Goal: Task Accomplishment & Management: Use online tool/utility

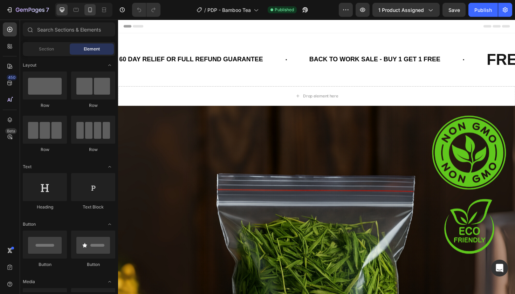
click at [92, 14] on div at bounding box center [89, 9] width 11 height 11
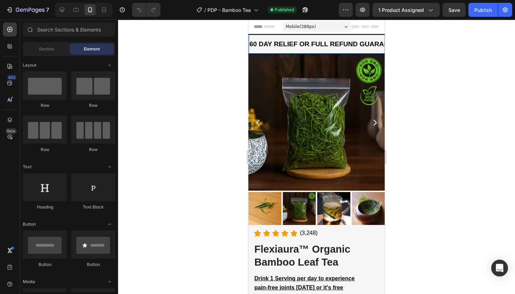
click at [320, 50] on p "60 DAY RELIEF OR FULL REFUND GUARANTEE" at bounding box center [326, 44] width 153 height 12
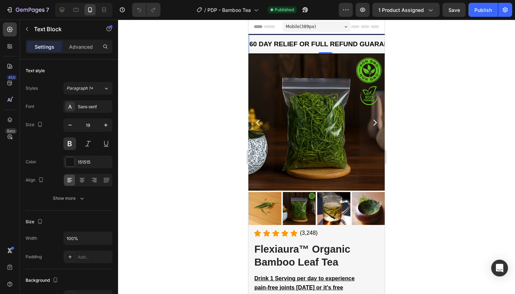
click at [250, 33] on div "Header" at bounding box center [317, 27] width 136 height 14
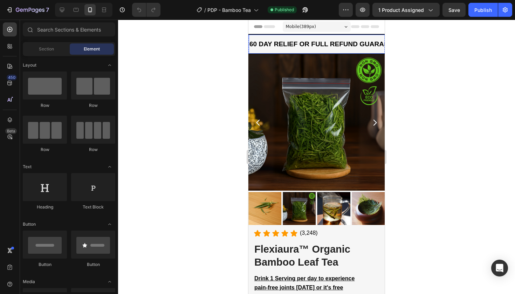
click at [252, 35] on div "60 DAY RELIEF OR FULL REFUND GUARANTEE Text Block" at bounding box center [326, 44] width 154 height 19
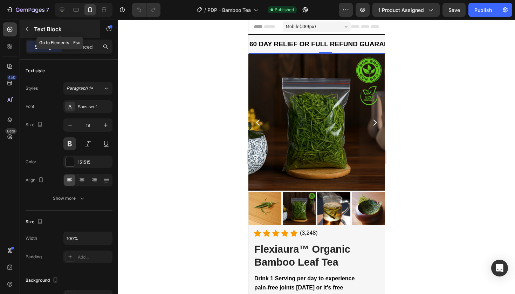
click at [61, 27] on p "Text Block" at bounding box center [64, 29] width 60 height 8
click at [321, 35] on div "60 DAY RELIEF OR FULL REFUND GUARANTEE Text Block" at bounding box center [326, 44] width 154 height 19
click at [320, 35] on div "60 DAY RELIEF OR FULL REFUND GUARANTEE Text Block 0" at bounding box center [326, 44] width 154 height 19
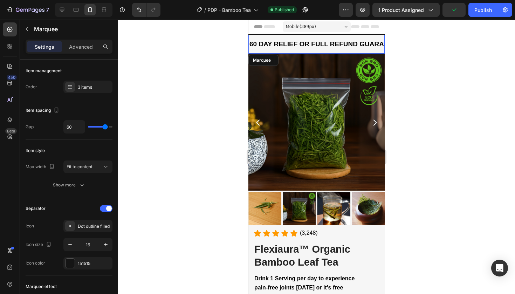
click at [321, 34] on div "60 DAY RELIEF OR FULL REFUND GUARANTEE Text Block 0 BACK TO WORK SALE - BUY 1 G…" at bounding box center [317, 44] width 136 height 20
click at [241, 46] on div at bounding box center [316, 157] width 397 height 275
click at [294, 34] on div "60 DAY RELIEF OR FULL REFUND GUARANTEE Text Block BACK TO WORK SALE - BUY 1 GET…" at bounding box center [317, 44] width 136 height 20
click at [266, 59] on div "Marquee" at bounding box center [267, 60] width 21 height 6
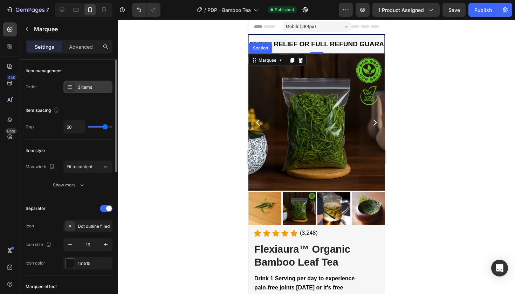
click at [99, 84] on div "3 items" at bounding box center [94, 87] width 33 height 6
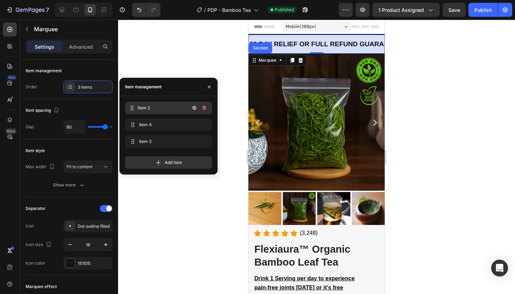
click at [152, 110] on span "Item 2" at bounding box center [164, 108] width 52 height 6
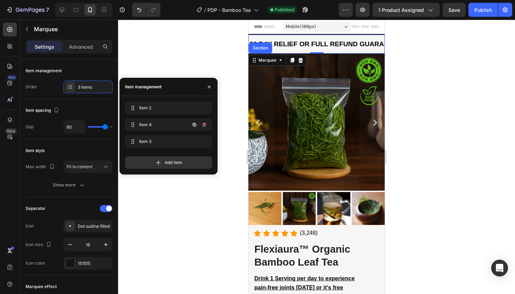
click at [150, 133] on div "Item 4 Item 4" at bounding box center [168, 125] width 87 height 15
click at [153, 129] on div "Item 4 Item 4" at bounding box center [159, 125] width 62 height 10
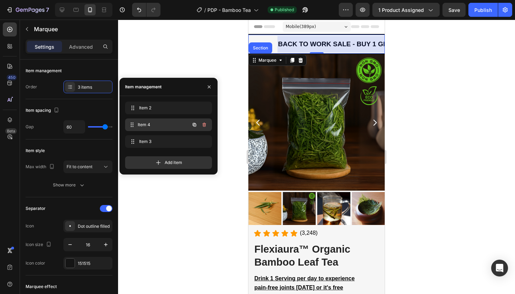
click at [153, 129] on div "Item 4 Item 4" at bounding box center [159, 125] width 62 height 10
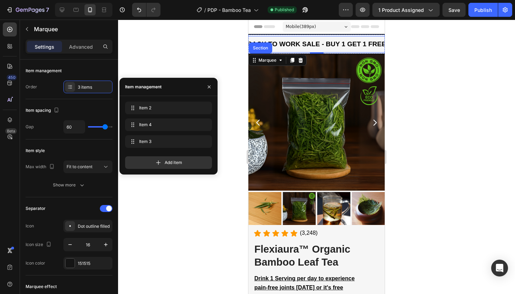
click at [315, 45] on span "BACK TO WORK SALE - BUY 1 GET 1 FREE" at bounding box center [317, 43] width 139 height 7
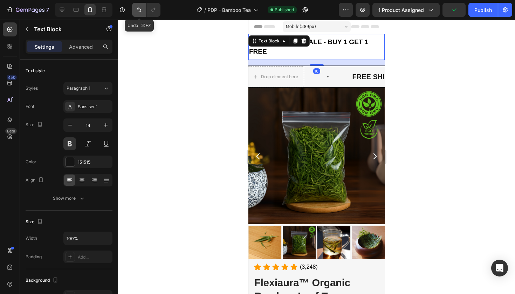
click at [142, 8] on icon "Undo/Redo" at bounding box center [139, 9] width 7 height 7
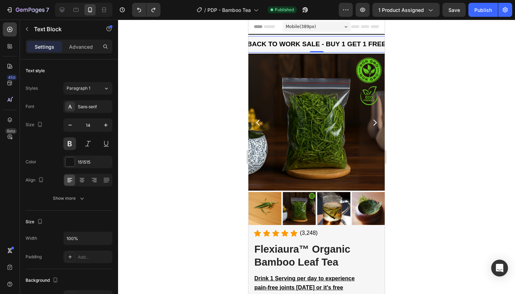
click at [305, 40] on p "BACK TO WORK SALE - BUY 1 GET 1 FREE" at bounding box center [317, 44] width 139 height 9
click at [304, 43] on span "BACK TO WORK SALE - BUY 1 GET 1 FREE" at bounding box center [317, 43] width 139 height 7
drag, startPoint x: 319, startPoint y: 43, endPoint x: 249, endPoint y: 41, distance: 70.1
click at [249, 41] on span "BACK TO WORK SALE - BUY 1 GET 1 FREE" at bounding box center [317, 43] width 139 height 7
click at [469, 43] on div at bounding box center [316, 157] width 397 height 275
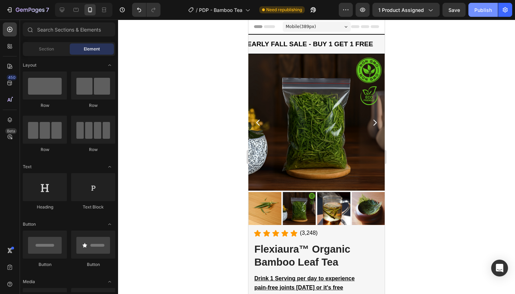
click at [488, 4] on button "Publish" at bounding box center [483, 10] width 29 height 14
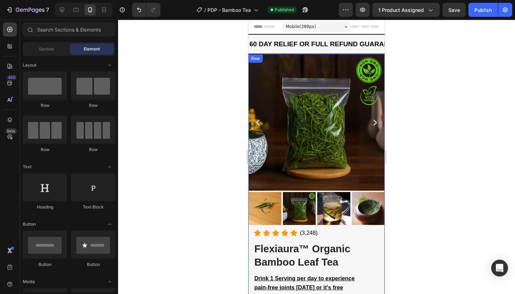
scroll to position [0, 0]
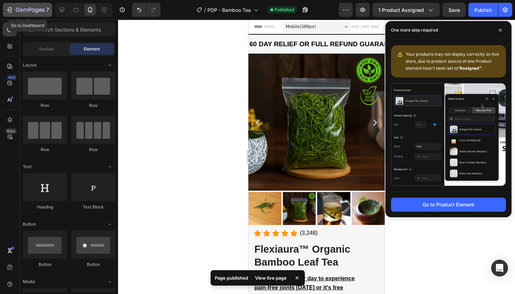
click at [21, 5] on button "7" at bounding box center [27, 10] width 49 height 14
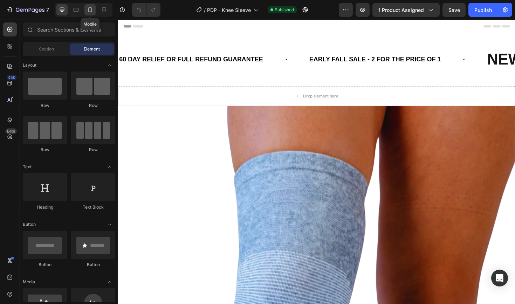
click at [91, 13] on icon at bounding box center [90, 9] width 7 height 7
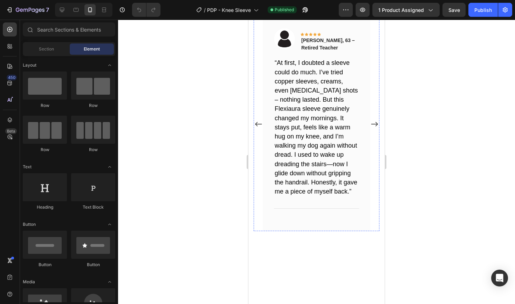
scroll to position [1248, 0]
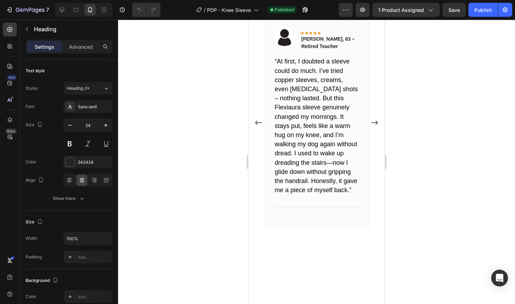
click at [319, 10] on h2 "What Customers Are Saying..." at bounding box center [317, 4] width 126 height 12
click at [223, 153] on div at bounding box center [316, 162] width 397 height 284
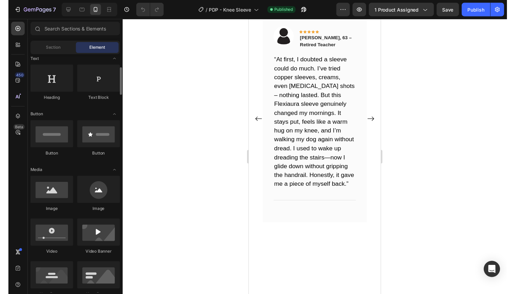
scroll to position [108, 0]
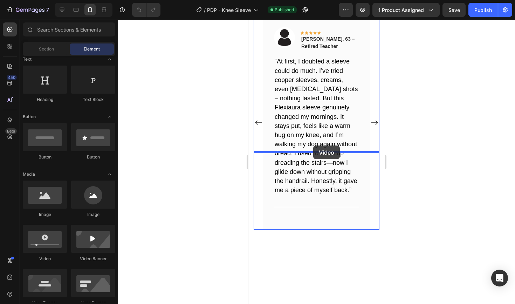
drag, startPoint x: 300, startPoint y: 267, endPoint x: 313, endPoint y: 147, distance: 121.3
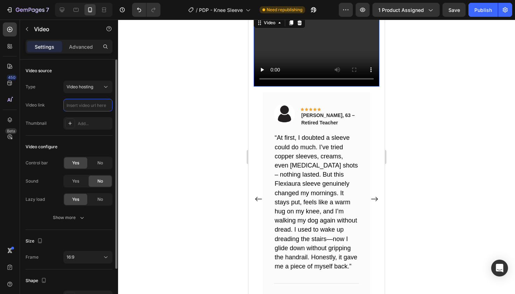
paste input "https://cdn.shopify.com/videos/c/o/v/9f3f30d06ad74f60a00396d8fd528aff.mp4"
type input "https://cdn.shopify.com/videos/c/o/v/9f3f30d06ad74f60a00396d8fd528aff.mp4"
click at [90, 254] on div "16:9" at bounding box center [88, 257] width 43 height 7
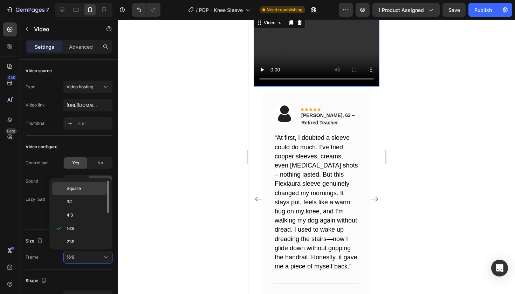
scroll to position [0, 0]
click at [84, 186] on p "Original" at bounding box center [85, 188] width 37 height 6
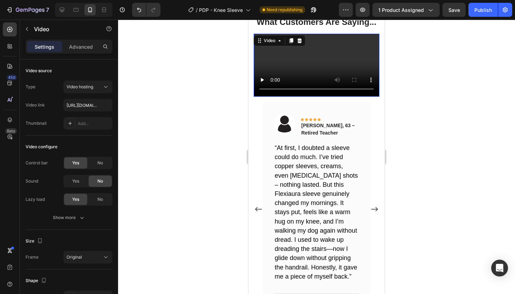
scroll to position [1374, 0]
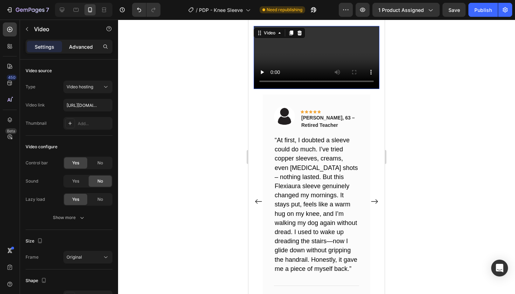
click at [82, 45] on p "Advanced" at bounding box center [81, 46] width 24 height 7
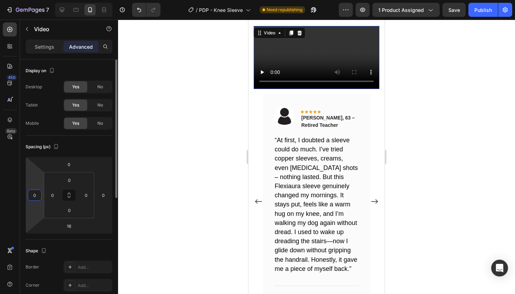
click at [33, 196] on input "0" at bounding box center [34, 195] width 11 height 11
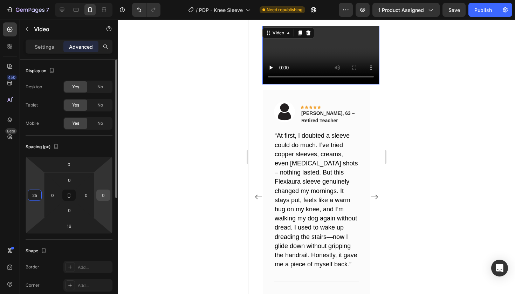
type input "25"
click at [102, 195] on input "0" at bounding box center [103, 195] width 11 height 11
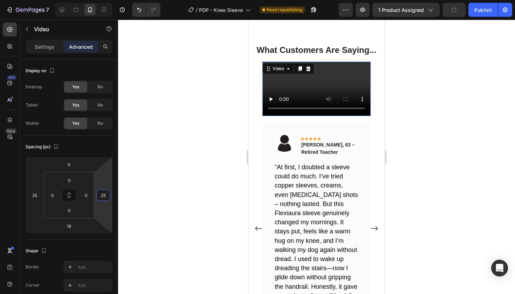
scroll to position [1333, 0]
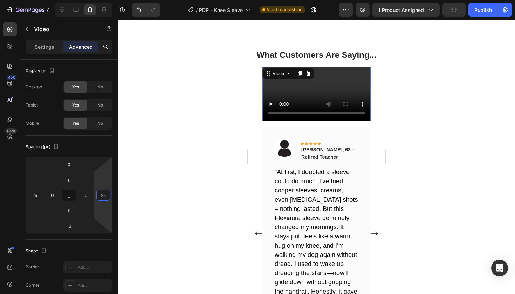
type input "25"
click at [349, 121] on video at bounding box center [317, 94] width 108 height 54
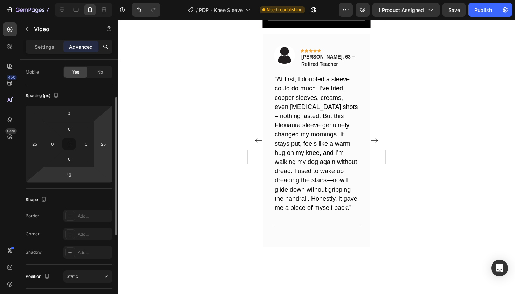
scroll to position [57, 0]
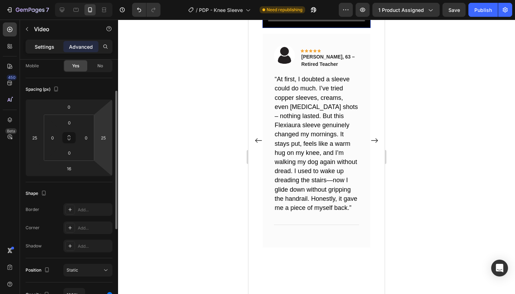
click at [45, 50] on p "Settings" at bounding box center [45, 46] width 20 height 7
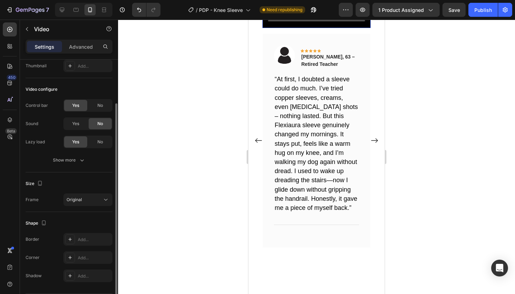
click at [76, 152] on div "Control bar Yes No Sound Yes No Lazy load Yes No Show more" at bounding box center [69, 132] width 87 height 67
click at [76, 121] on span "Yes" at bounding box center [75, 124] width 7 height 6
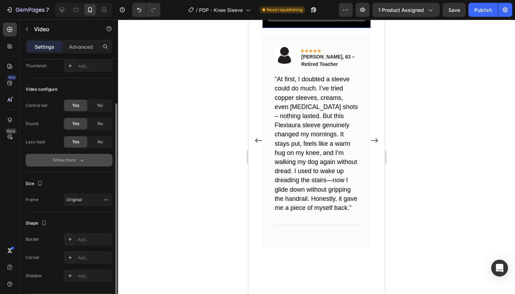
click at [72, 161] on div "Show more" at bounding box center [69, 160] width 33 height 7
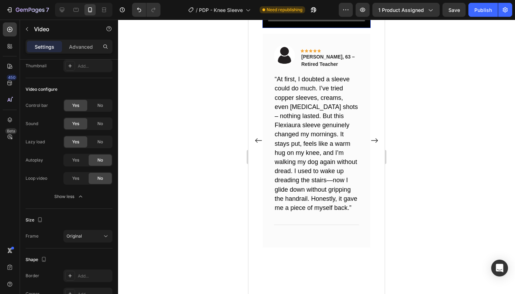
click at [297, 28] on video at bounding box center [317, 1] width 108 height 54
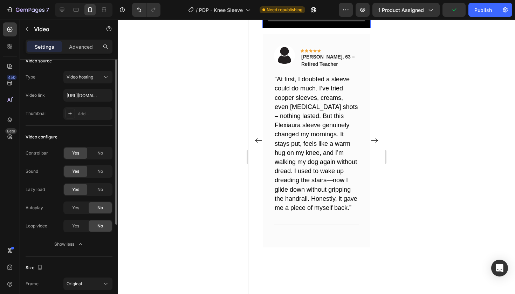
scroll to position [0, 0]
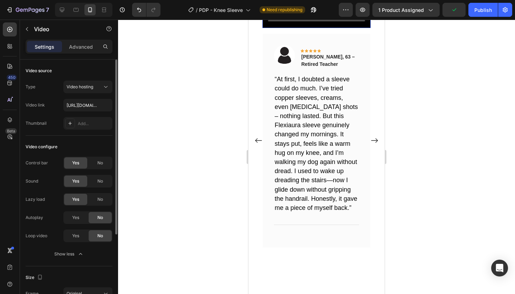
click at [467, 90] on div at bounding box center [316, 157] width 397 height 275
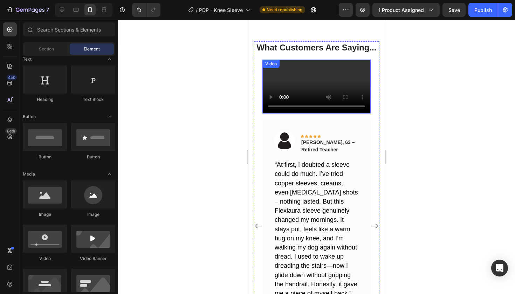
scroll to position [1140, 0]
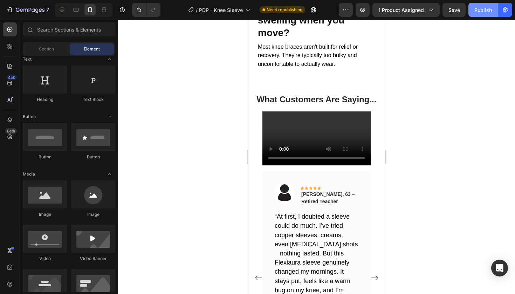
click at [494, 13] on button "Publish" at bounding box center [483, 10] width 29 height 14
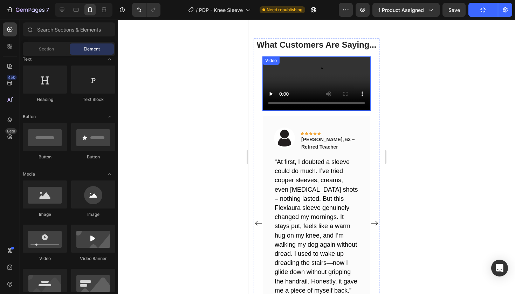
scroll to position [1344, 0]
click at [365, 110] on video at bounding box center [317, 83] width 108 height 54
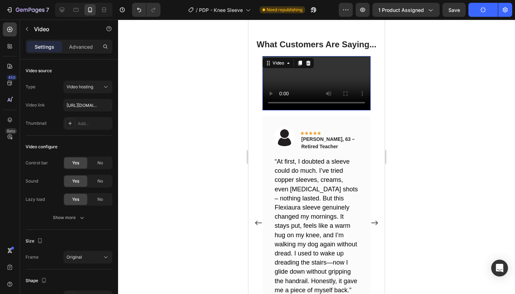
click at [293, 110] on video at bounding box center [317, 83] width 108 height 54
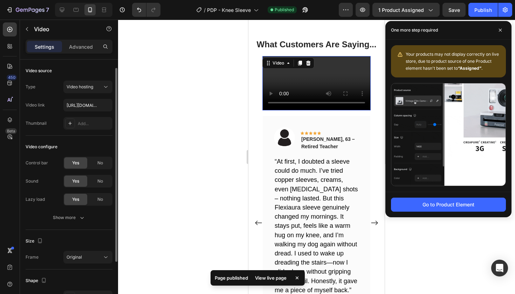
scroll to position [79, 0]
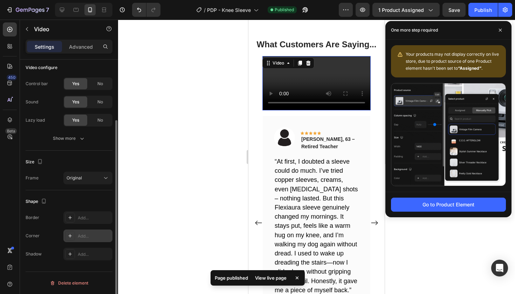
click at [75, 237] on div "Add..." at bounding box center [87, 236] width 49 height 13
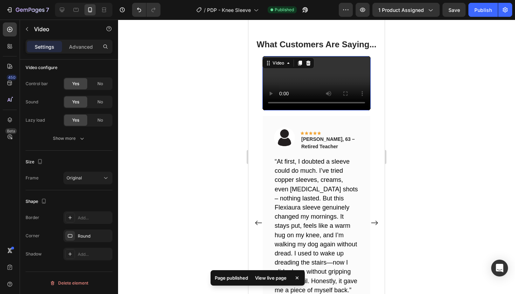
click at [198, 158] on div at bounding box center [316, 157] width 397 height 275
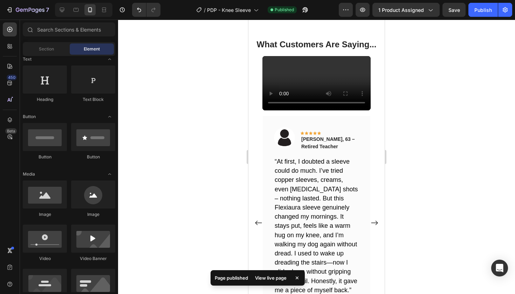
click at [457, 81] on div at bounding box center [316, 157] width 397 height 275
click at [489, 10] on div "Publish" at bounding box center [484, 9] width 18 height 7
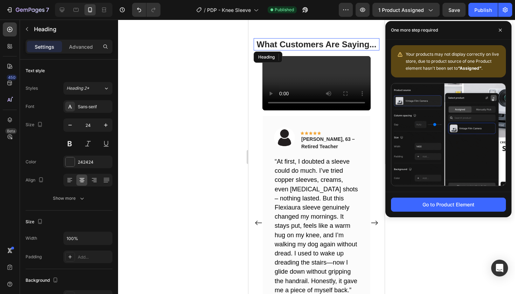
click at [256, 47] on h2 "What Customers Are Saying..." at bounding box center [317, 44] width 126 height 12
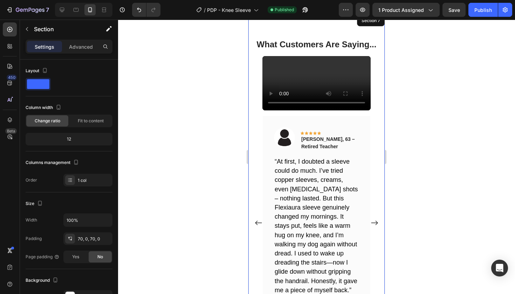
click at [250, 46] on div "What Customers Are Saying... Heading 16 Video Image Icon Icon Icon Icon Icon Ro…" at bounding box center [317, 184] width 136 height 341
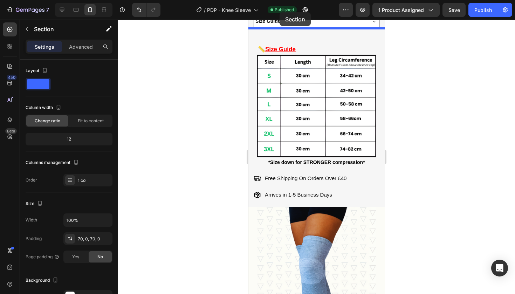
scroll to position [260, 0]
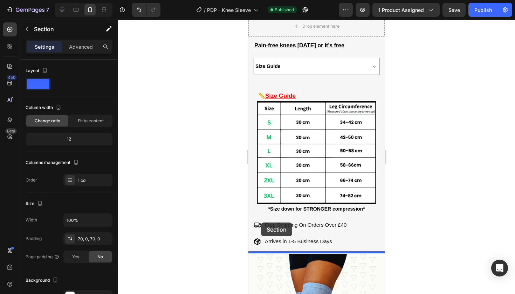
drag, startPoint x: 255, startPoint y: 115, endPoint x: 261, endPoint y: 223, distance: 107.8
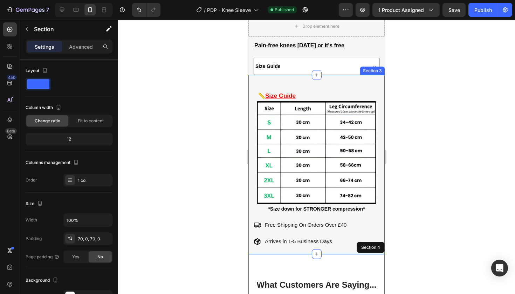
click at [405, 164] on div at bounding box center [316, 157] width 397 height 275
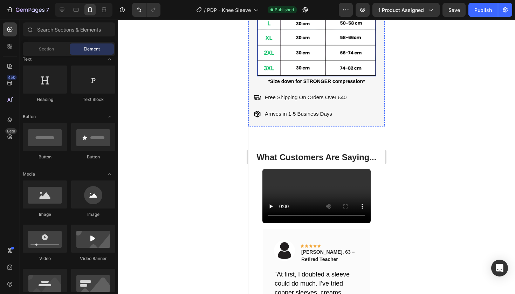
scroll to position [424, 0]
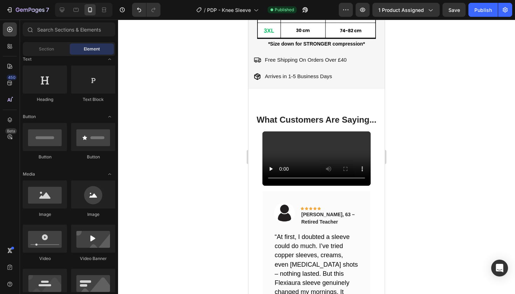
click at [499, 115] on div at bounding box center [316, 157] width 397 height 275
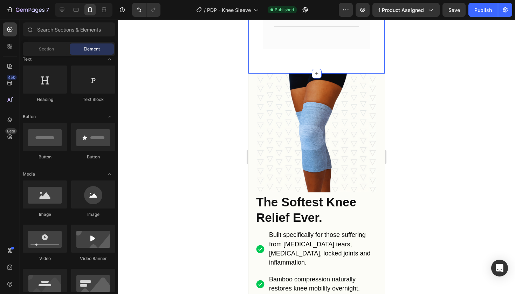
scroll to position [786, 0]
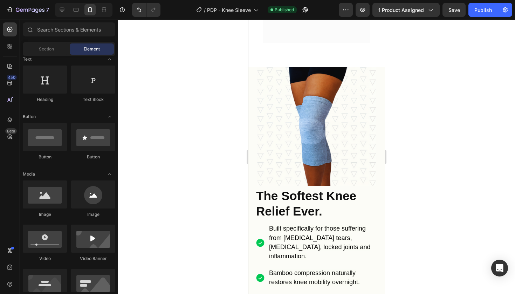
click at [464, 128] on div at bounding box center [316, 157] width 397 height 275
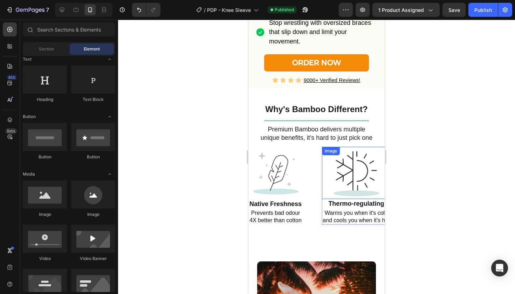
scroll to position [1204, 0]
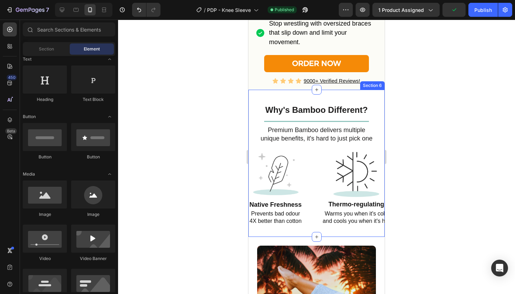
click at [252, 90] on div "Why's Bamboo Different? Heading Title Line Premium Bamboo delivers multiple uni…" at bounding box center [317, 163] width 136 height 147
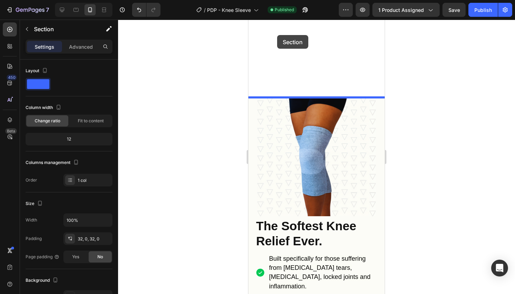
scroll to position [895, 0]
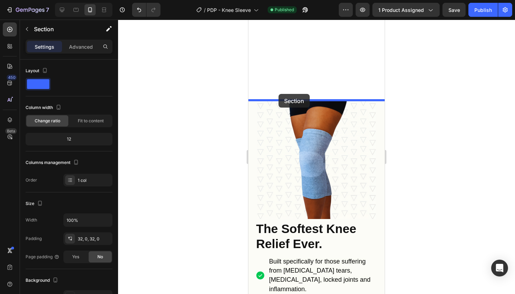
drag, startPoint x: 256, startPoint y: 73, endPoint x: 279, endPoint y: 98, distance: 33.5
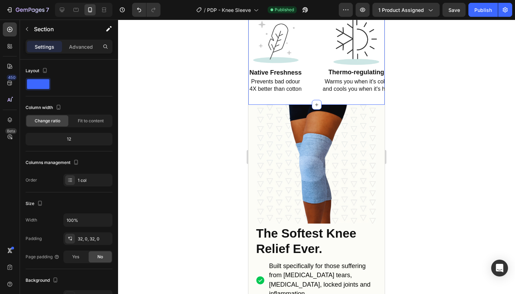
click at [439, 95] on div at bounding box center [316, 157] width 397 height 275
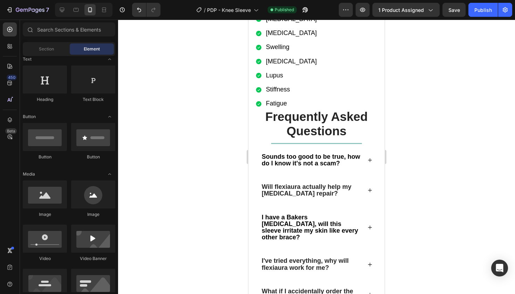
scroll to position [1726, 0]
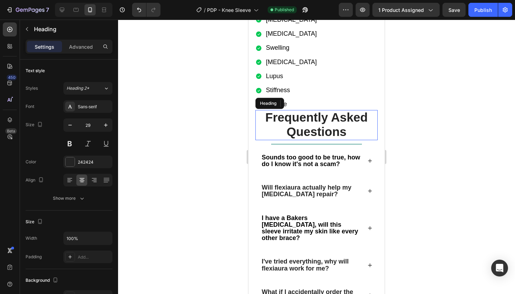
click at [261, 110] on h2 "Frequently Asked Questions" at bounding box center [317, 125] width 122 height 30
click at [78, 48] on p "Advanced" at bounding box center [81, 46] width 24 height 7
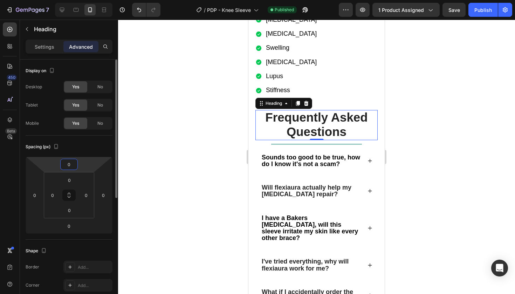
click at [75, 162] on input "0" at bounding box center [69, 164] width 14 height 11
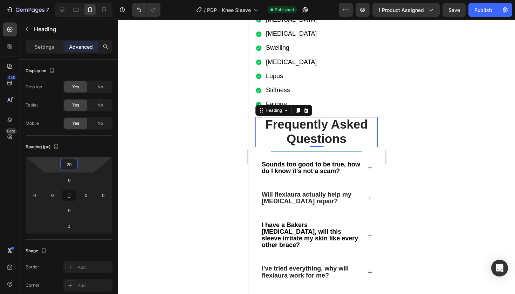
type input "20"
click at [515, 152] on div at bounding box center [316, 157] width 397 height 275
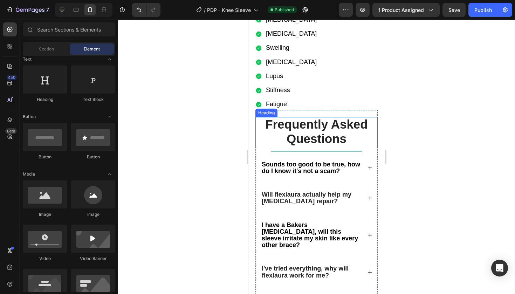
click at [259, 117] on h2 "Frequently Asked Questions" at bounding box center [317, 132] width 122 height 30
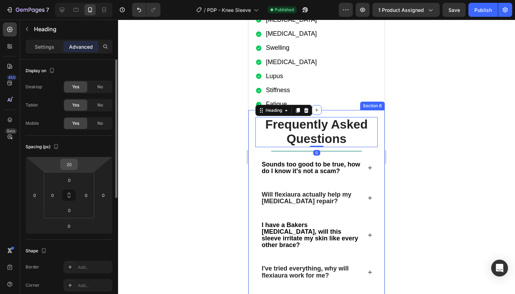
click at [70, 159] on div "20" at bounding box center [69, 164] width 18 height 11
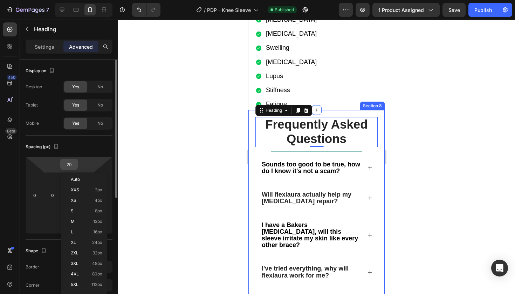
click at [71, 162] on input "20" at bounding box center [69, 164] width 14 height 11
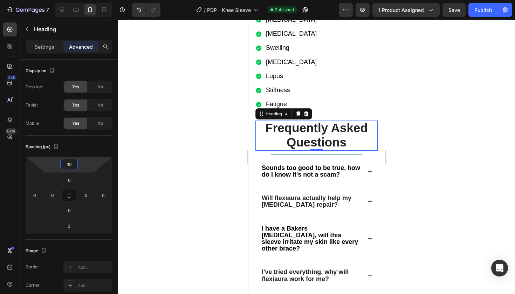
type input "30"
click at [453, 114] on div at bounding box center [316, 157] width 397 height 275
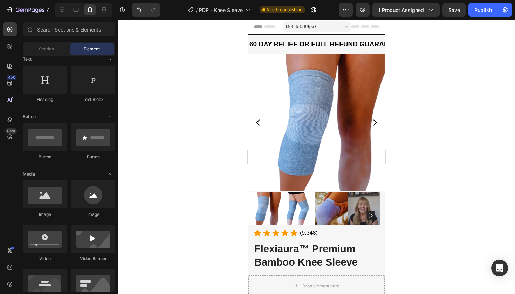
scroll to position [0, 0]
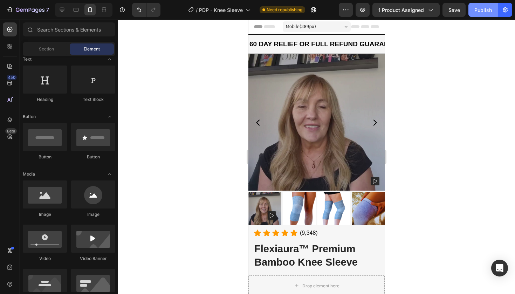
click at [485, 7] on div "Publish" at bounding box center [484, 9] width 18 height 7
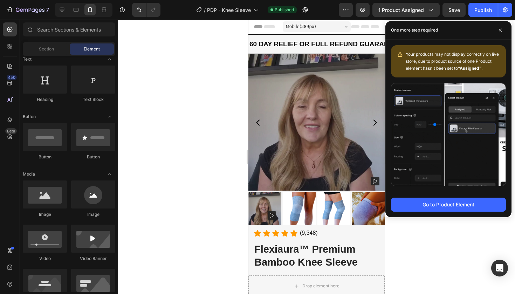
click at [204, 80] on div at bounding box center [316, 157] width 397 height 275
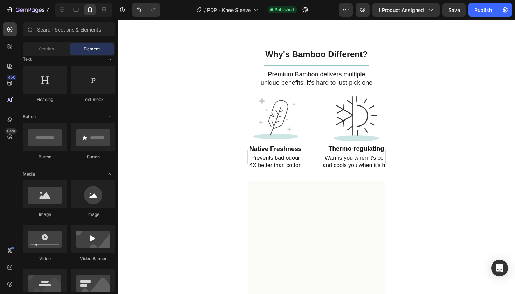
scroll to position [821, 0]
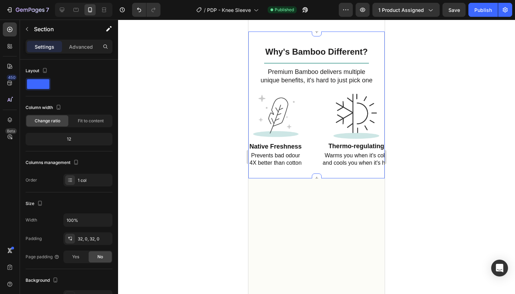
click at [255, 168] on div "Why's Bamboo Different? Heading Title Line Premium Bamboo delivers multiple uni…" at bounding box center [317, 105] width 136 height 125
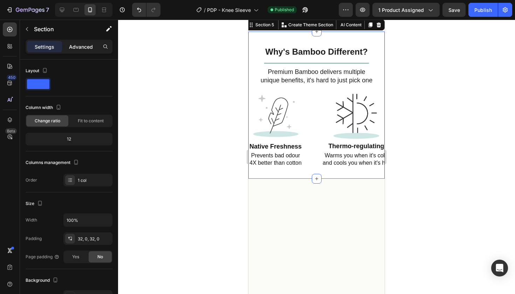
click at [70, 49] on p "Advanced" at bounding box center [81, 46] width 24 height 7
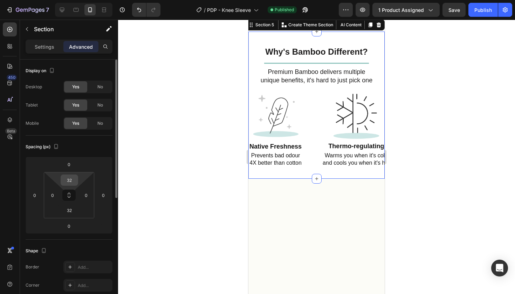
click at [72, 178] on input "32" at bounding box center [69, 180] width 14 height 11
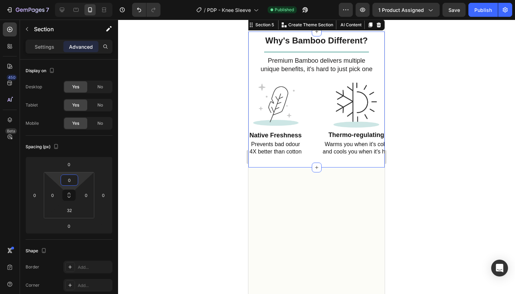
type input "0"
click at [431, 114] on div at bounding box center [316, 157] width 397 height 275
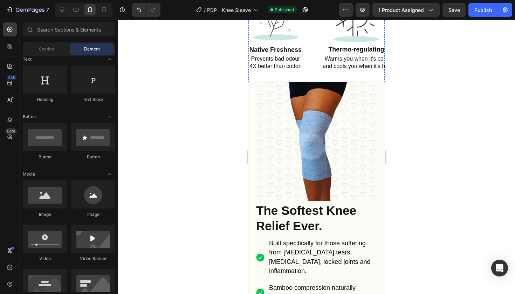
scroll to position [913, 0]
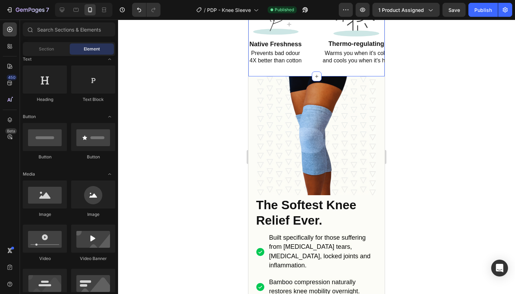
click at [273, 76] on div "Why's Bamboo Different? Heading Title Line Premium Bamboo delivers multiple uni…" at bounding box center [317, 8] width 136 height 136
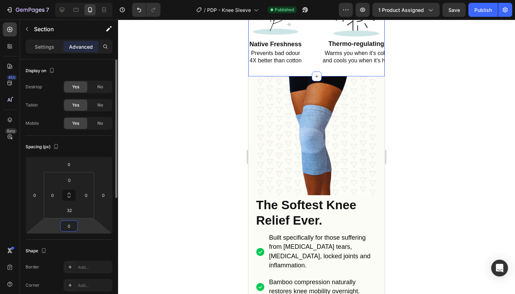
click at [70, 227] on input "0" at bounding box center [69, 226] width 14 height 11
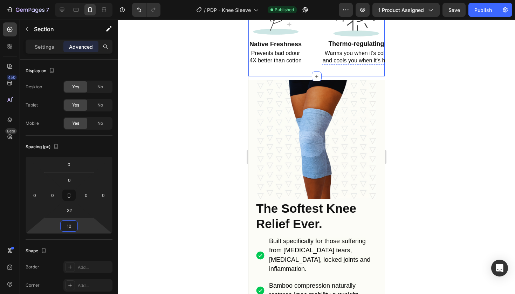
type input "10"
click at [497, 130] on div at bounding box center [316, 157] width 397 height 275
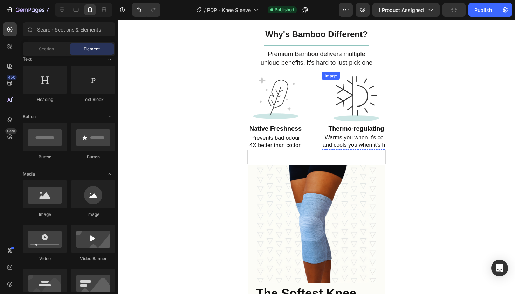
scroll to position [980, 0]
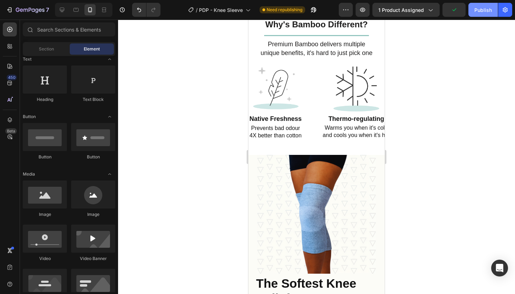
click at [480, 16] on button "Publish" at bounding box center [483, 10] width 29 height 14
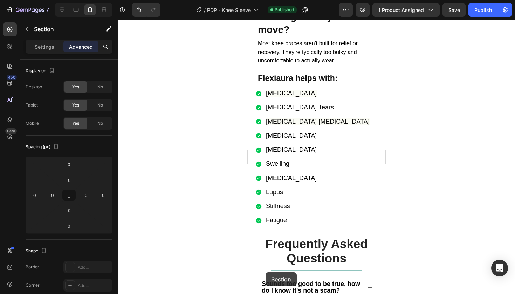
scroll to position [1619, 0]
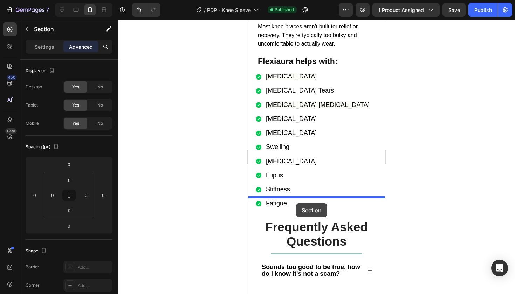
drag, startPoint x: 261, startPoint y: 118, endPoint x: 296, endPoint y: 202, distance: 90.8
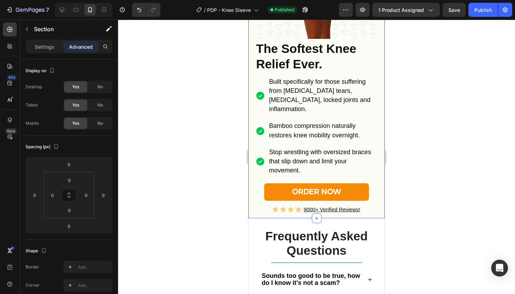
click at [404, 99] on div at bounding box center [316, 157] width 397 height 275
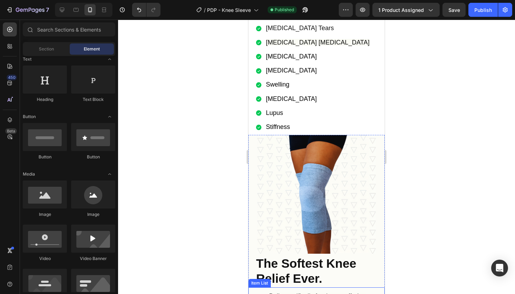
scroll to position [1375, 0]
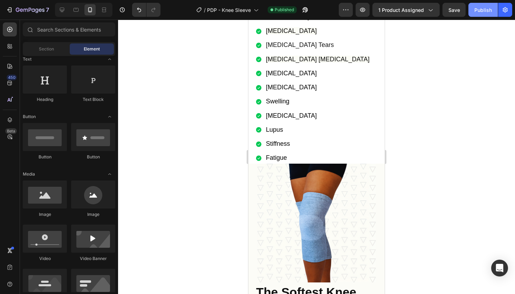
click at [482, 15] on button "Publish" at bounding box center [483, 10] width 29 height 14
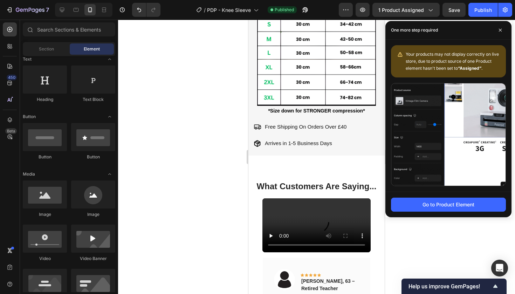
scroll to position [356, 0]
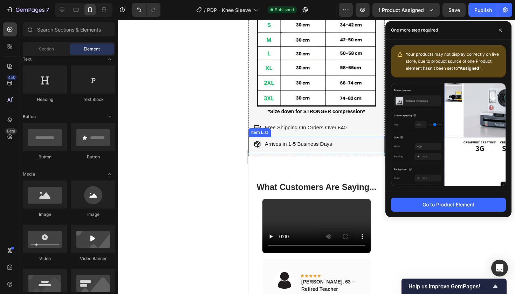
click at [274, 150] on div "Arrives in 1-5 Business Days" at bounding box center [319, 144] width 131 height 13
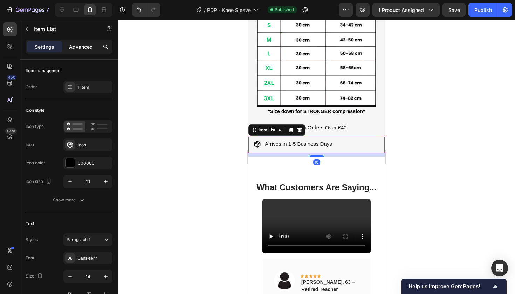
click at [74, 48] on p "Advanced" at bounding box center [81, 46] width 24 height 7
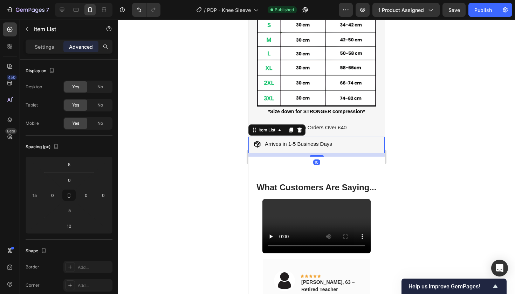
type input "100%"
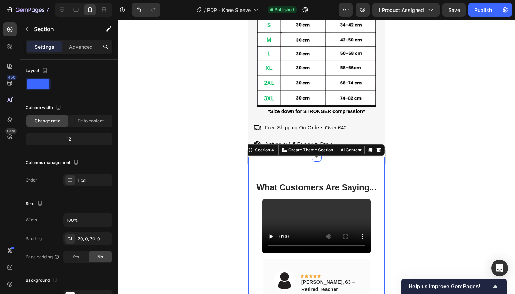
click at [72, 53] on div "Settings Advanced" at bounding box center [69, 47] width 87 height 14
click at [74, 51] on div "Advanced" at bounding box center [80, 46] width 35 height 11
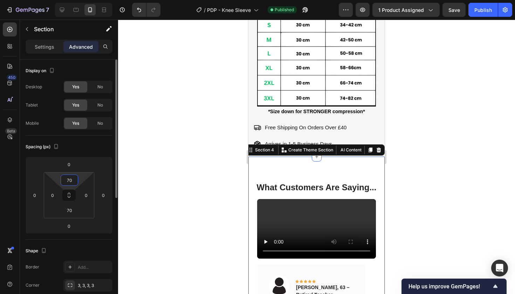
click at [69, 184] on input "70" at bounding box center [69, 180] width 14 height 11
type input "15"
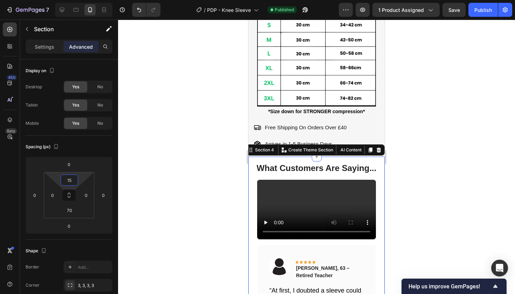
click at [475, 148] on div at bounding box center [316, 157] width 397 height 275
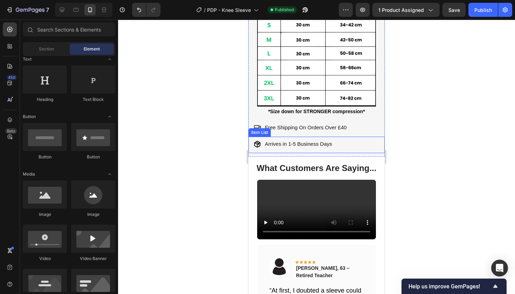
click at [357, 152] on div "Arrives in 1-5 Business Days" at bounding box center [319, 145] width 131 height 15
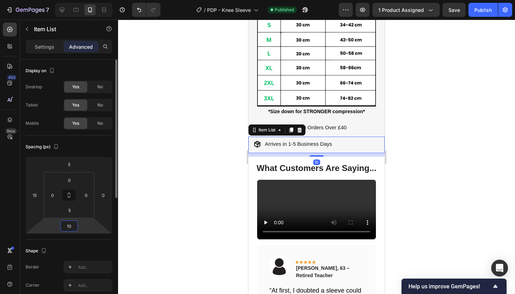
click at [69, 229] on input "10" at bounding box center [69, 226] width 14 height 11
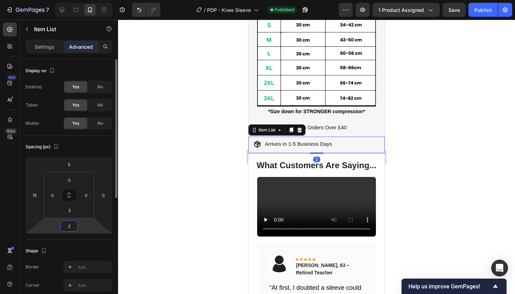
type input "20"
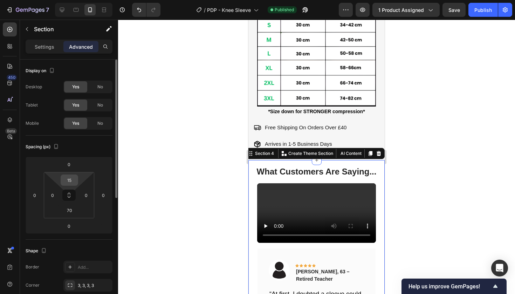
click at [70, 182] on input "15" at bounding box center [69, 180] width 14 height 11
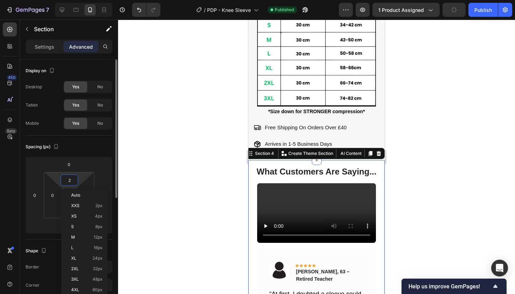
type input "25"
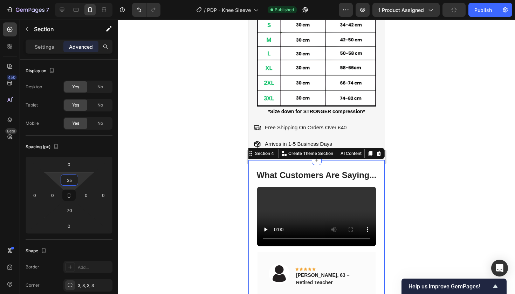
click at [460, 82] on div at bounding box center [316, 157] width 397 height 275
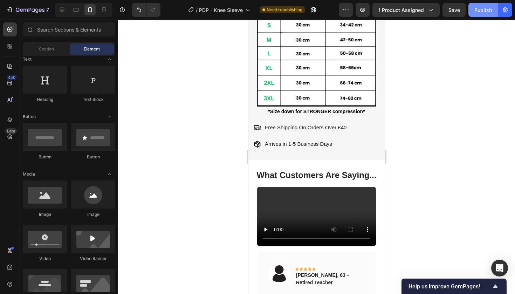
click at [481, 12] on div "Publish" at bounding box center [484, 9] width 18 height 7
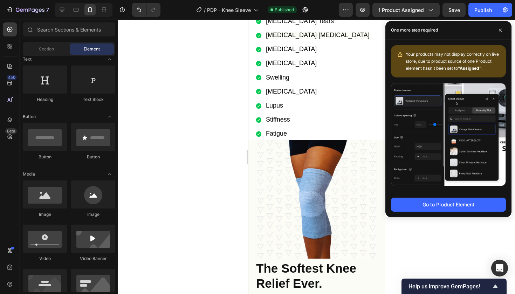
scroll to position [1394, 0]
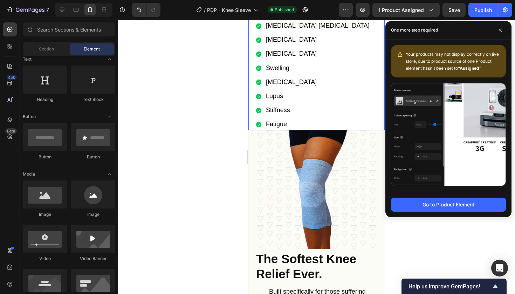
click at [253, 113] on div "Osteoarthritis Meniscus Tears Patella Tendinitis Rheumatoid Arthritis Bursitis …" at bounding box center [317, 60] width 136 height 142
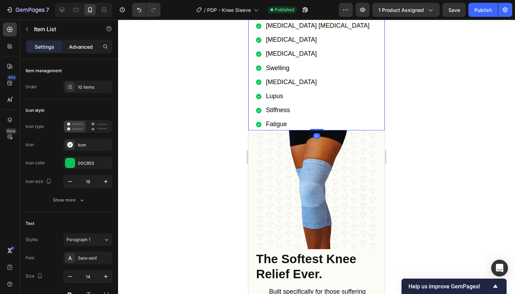
click at [73, 46] on p "Advanced" at bounding box center [81, 46] width 24 height 7
type input "100%"
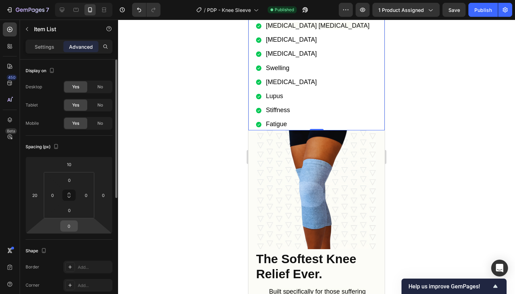
click at [67, 221] on input "0" at bounding box center [69, 226] width 14 height 11
type input "5"
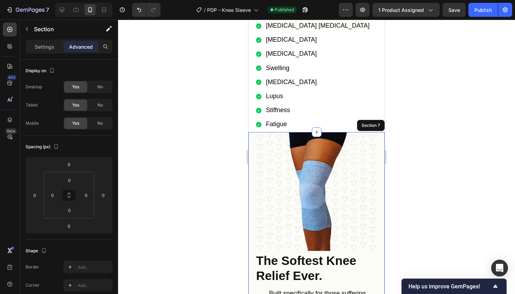
click at [251, 136] on div "Image The Softest Knee Relief Ever. Heading Built specifically for those suffer…" at bounding box center [317, 281] width 136 height 298
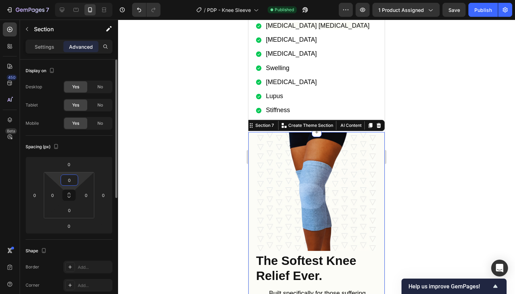
click at [72, 181] on input "0" at bounding box center [69, 180] width 14 height 11
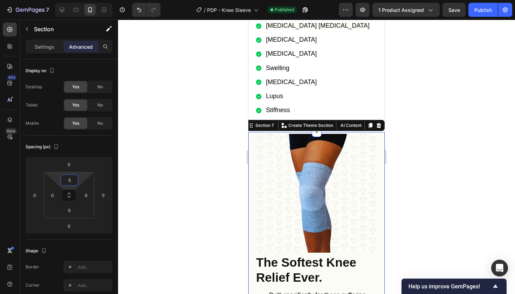
type input "5"
click at [408, 137] on div at bounding box center [316, 157] width 397 height 275
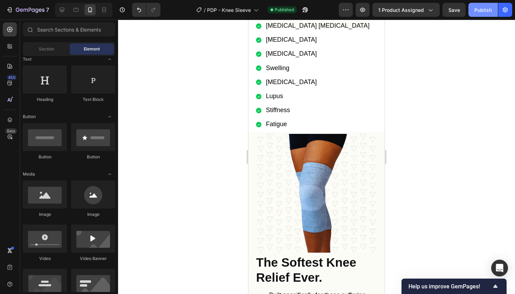
click at [486, 12] on div "Publish" at bounding box center [484, 9] width 18 height 7
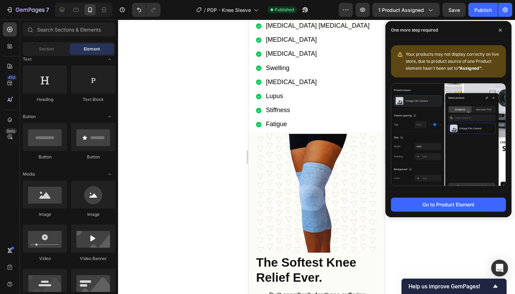
click at [190, 139] on div at bounding box center [316, 157] width 397 height 275
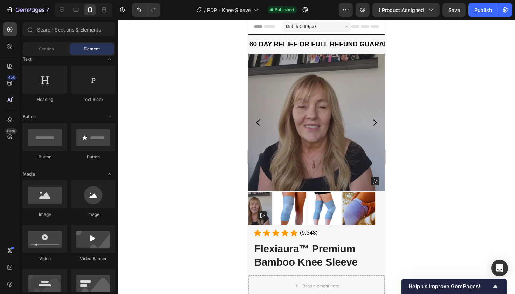
scroll to position [0, 0]
